Goal: Obtain resource: Download file/media

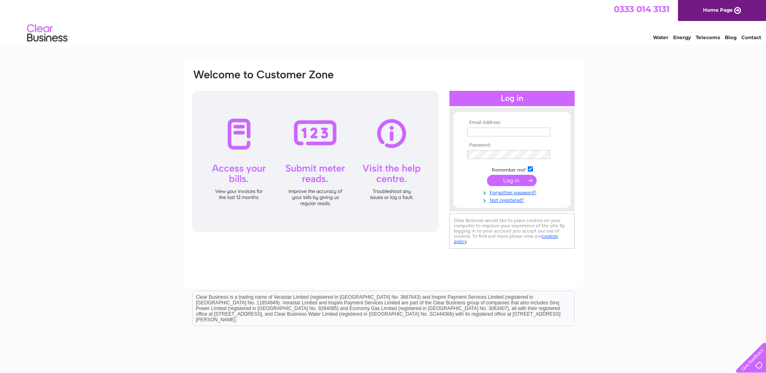
click at [473, 134] on input "text" at bounding box center [508, 132] width 83 height 9
type input "ian.dewar@west-dunbarton.gov.uk"
click at [519, 183] on input "submit" at bounding box center [512, 181] width 50 height 11
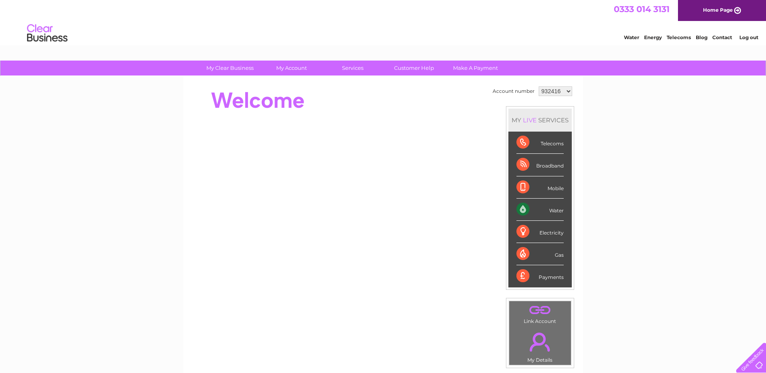
click at [558, 93] on select "932416 933531 955057 1085146" at bounding box center [556, 91] width 34 height 10
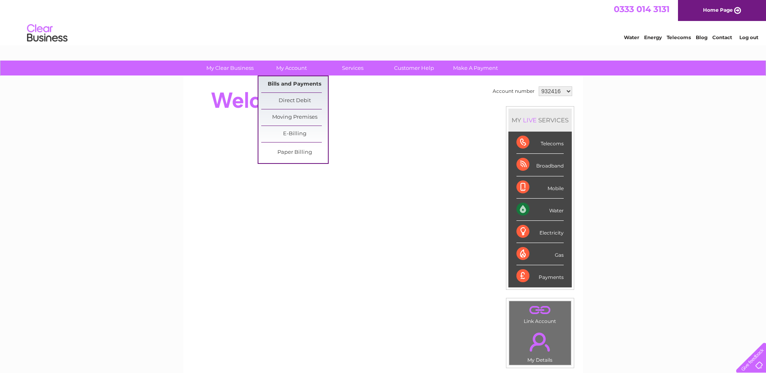
click at [300, 82] on link "Bills and Payments" at bounding box center [294, 84] width 67 height 16
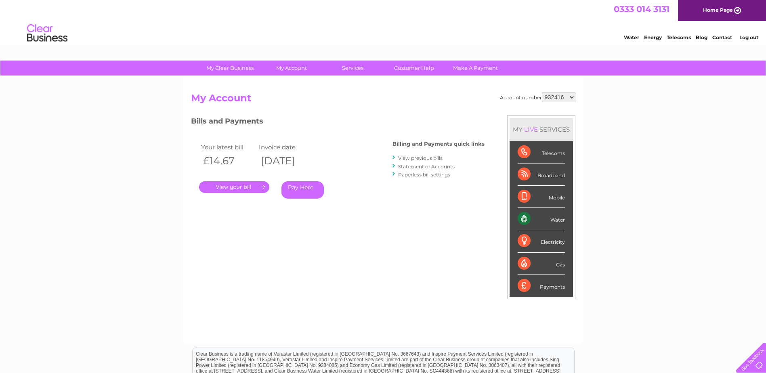
click at [240, 184] on link "." at bounding box center [234, 187] width 70 height 12
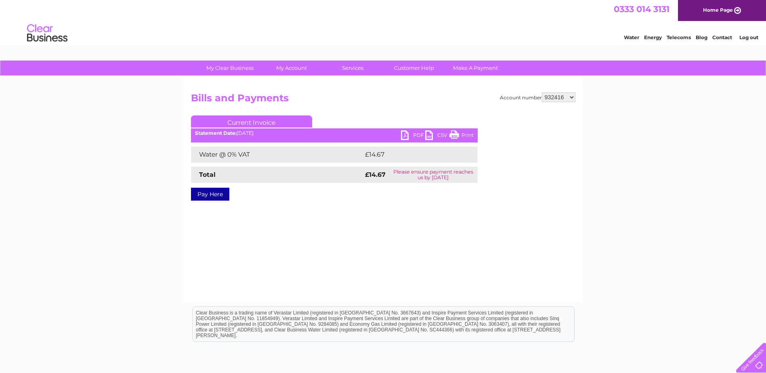
click at [411, 135] on link "PDF" at bounding box center [413, 136] width 24 height 12
click at [573, 99] on select "932416 933531 955057 1085146" at bounding box center [559, 98] width 34 height 10
select select "955057"
click at [542, 93] on select "932416 933531 955057 1085146" at bounding box center [559, 98] width 34 height 10
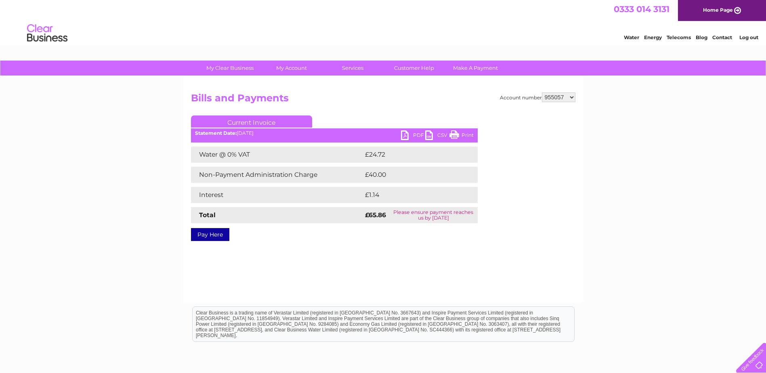
click at [413, 135] on link "PDF" at bounding box center [413, 136] width 24 height 12
click at [604, 126] on div "My Clear Business Login Details My Details My Preferences Link Account My Accou…" at bounding box center [383, 251] width 766 height 380
click at [569, 101] on select "932416 933531 955057 1085146" at bounding box center [559, 98] width 34 height 10
select select "1085146"
click at [542, 93] on select "932416 933531 955057 1085146" at bounding box center [559, 98] width 34 height 10
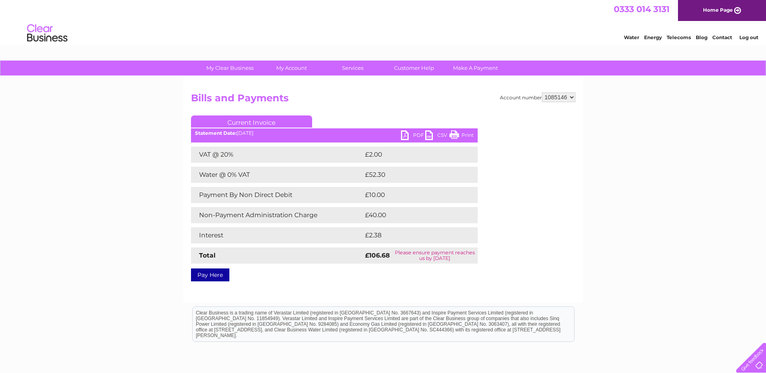
click at [408, 137] on link "PDF" at bounding box center [413, 136] width 24 height 12
